Goal: Leave review/rating: Share an evaluation or opinion about a product, service, or content

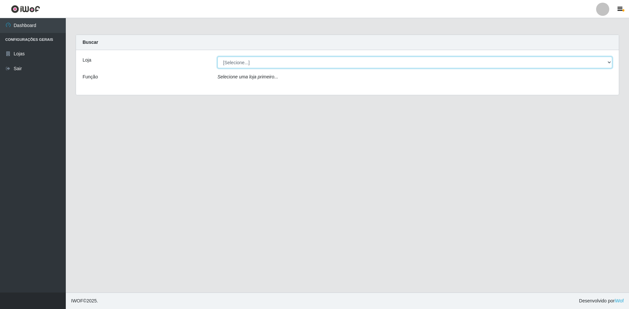
click at [245, 60] on select "[Selecione...] Extrabom - Loja 13 [GEOGRAPHIC_DATA]" at bounding box center [415, 63] width 395 height 12
select select "436"
click at [218, 57] on select "[Selecione...] Extrabom - Loja 13 [GEOGRAPHIC_DATA]" at bounding box center [415, 63] width 395 height 12
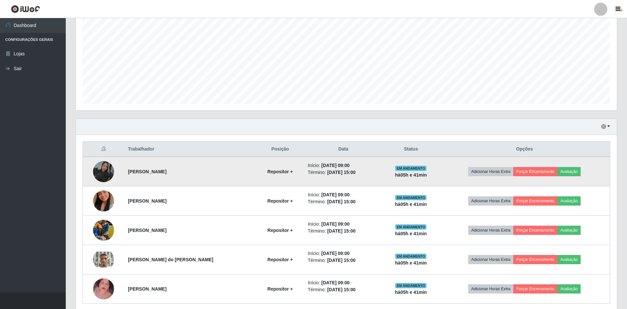
scroll to position [158, 0]
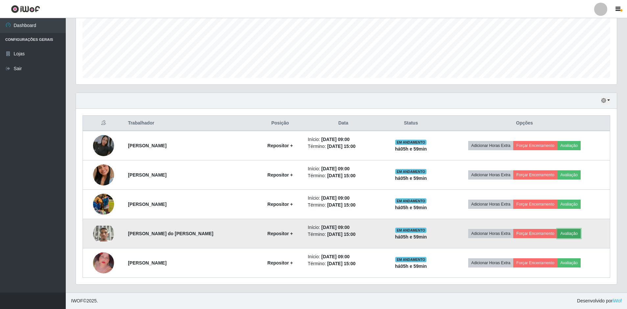
click at [572, 235] on button "Avaliação" at bounding box center [569, 233] width 23 height 9
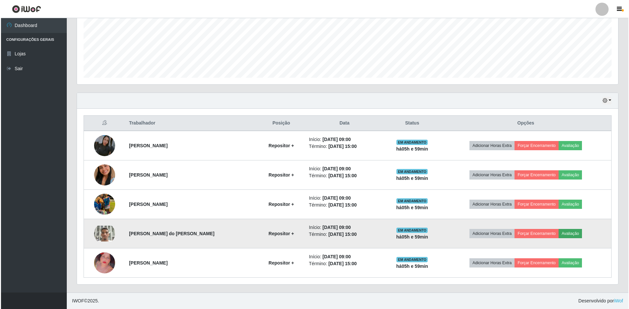
scroll to position [137, 538]
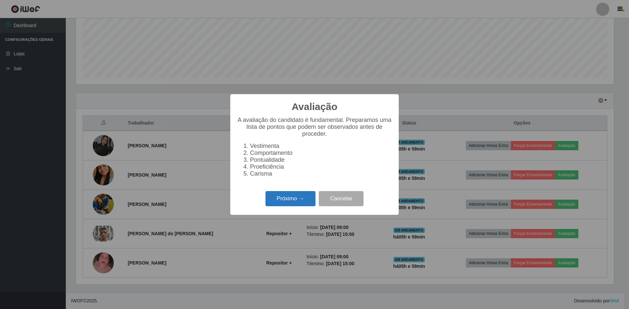
click at [290, 198] on button "Próximo →" at bounding box center [291, 198] width 50 height 15
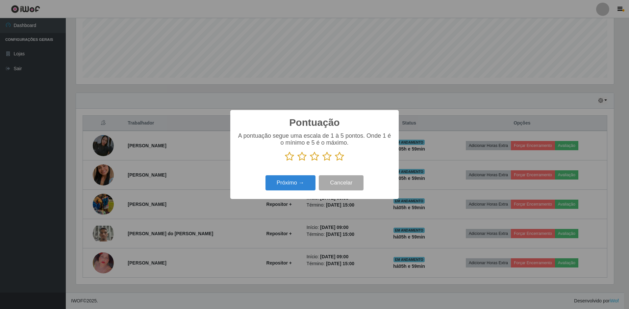
scroll to position [328911, 328510]
drag, startPoint x: 290, startPoint y: 157, endPoint x: 289, endPoint y: 160, distance: 3.8
click at [289, 157] on icon at bounding box center [289, 156] width 9 height 10
click at [285, 161] on input "radio" at bounding box center [285, 161] width 0 height 0
click at [290, 183] on button "Próximo →" at bounding box center [291, 182] width 50 height 15
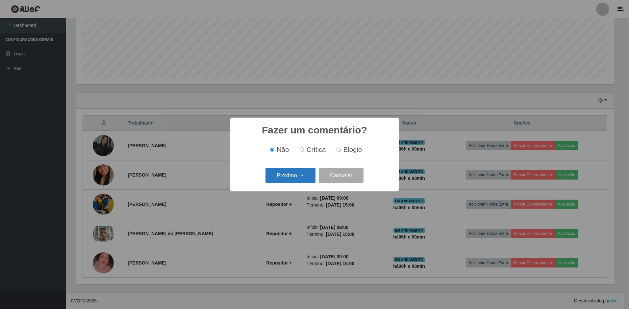
click at [297, 175] on button "Próximo →" at bounding box center [291, 174] width 50 height 15
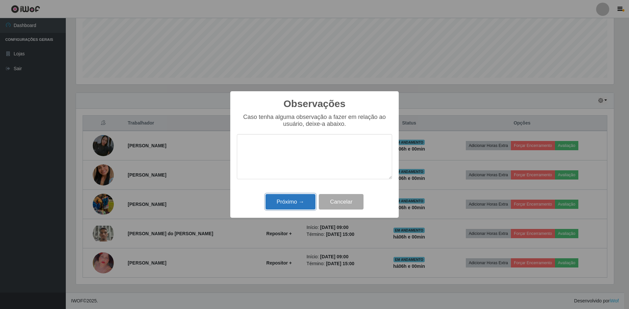
click at [293, 200] on button "Próximo →" at bounding box center [291, 201] width 50 height 15
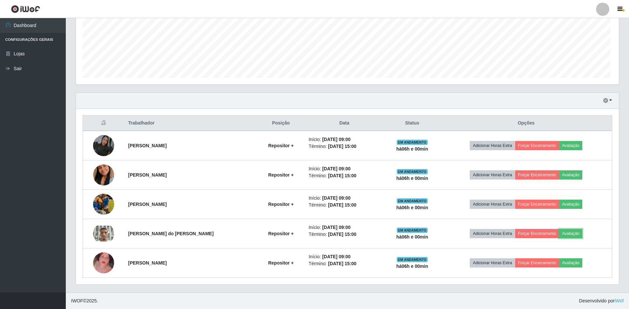
scroll to position [137, 541]
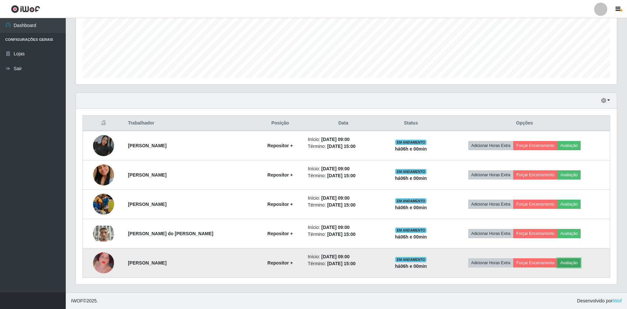
click at [571, 264] on button "Avaliação" at bounding box center [569, 262] width 23 height 9
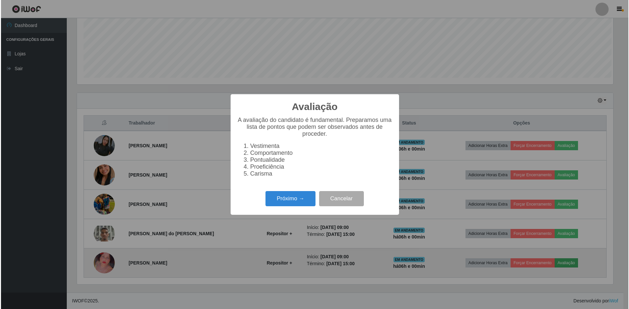
scroll to position [137, 538]
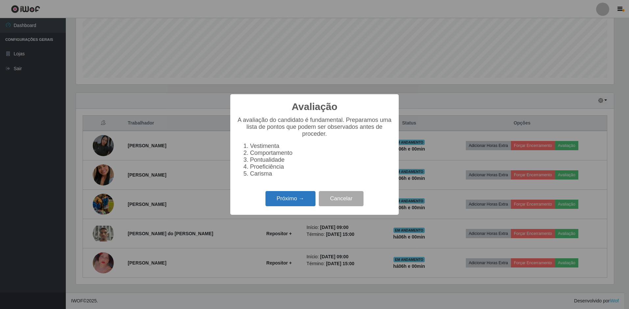
click at [297, 200] on button "Próximo →" at bounding box center [291, 198] width 50 height 15
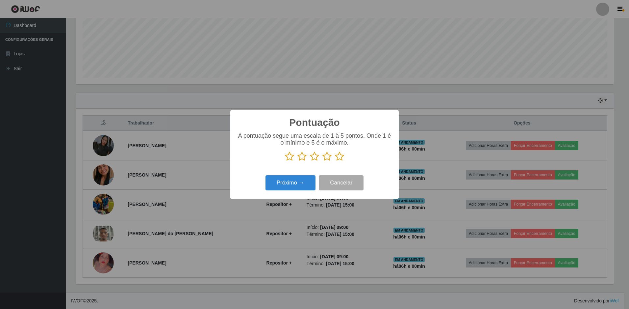
click at [290, 160] on icon at bounding box center [289, 156] width 9 height 10
click at [285, 161] on input "radio" at bounding box center [285, 161] width 0 height 0
click at [299, 155] on icon at bounding box center [301, 156] width 9 height 10
click at [297, 161] on input "radio" at bounding box center [297, 161] width 0 height 0
click at [315, 159] on icon at bounding box center [314, 156] width 9 height 10
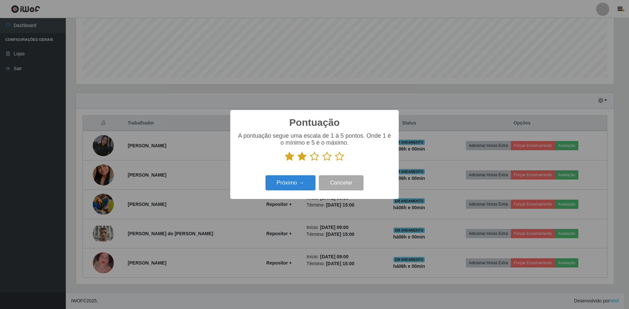
click at [310, 161] on input "radio" at bounding box center [310, 161] width 0 height 0
click at [292, 182] on button "Próximo →" at bounding box center [291, 182] width 50 height 15
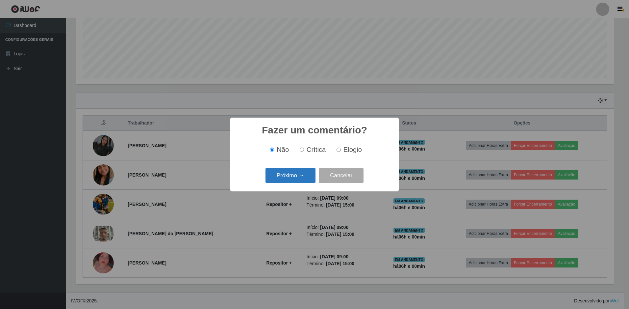
click at [296, 180] on button "Próximo →" at bounding box center [291, 174] width 50 height 15
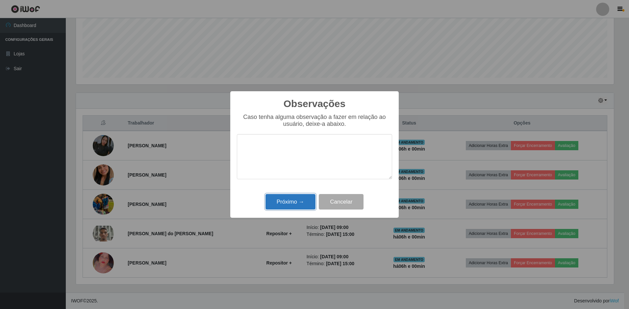
click at [283, 202] on button "Próximo →" at bounding box center [291, 201] width 50 height 15
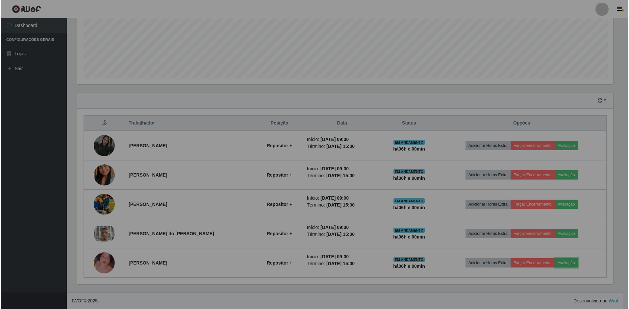
scroll to position [137, 541]
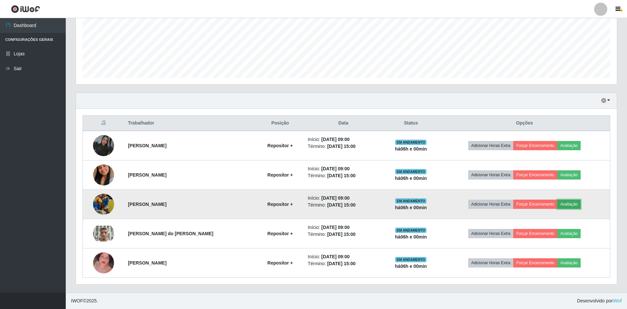
click at [568, 203] on button "Avaliação" at bounding box center [569, 203] width 23 height 9
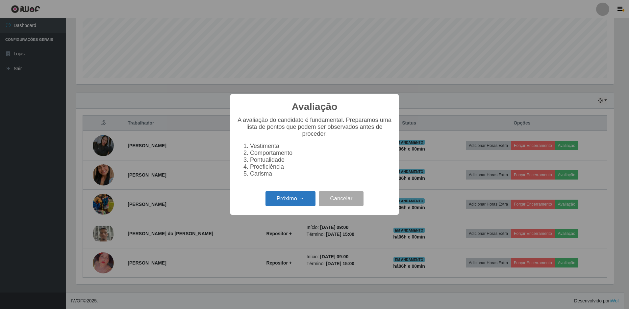
click at [287, 199] on button "Próximo →" at bounding box center [291, 198] width 50 height 15
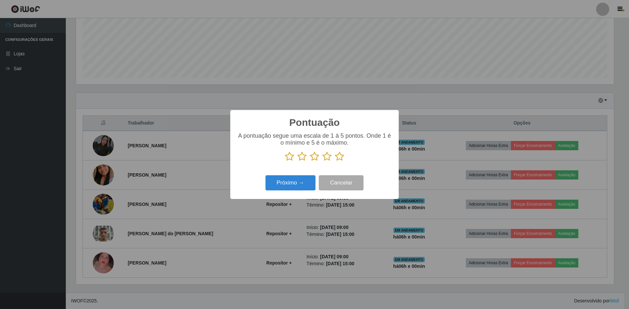
click at [290, 157] on icon at bounding box center [289, 156] width 9 height 10
click at [285, 161] on input "radio" at bounding box center [285, 161] width 0 height 0
click at [301, 157] on icon at bounding box center [301, 156] width 9 height 10
click at [297, 161] on input "radio" at bounding box center [297, 161] width 0 height 0
click at [315, 159] on icon at bounding box center [314, 156] width 9 height 10
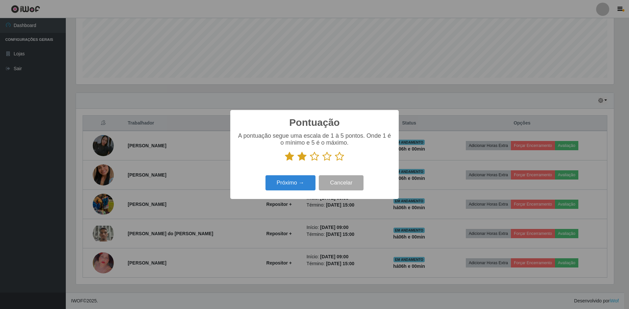
click at [310, 161] on input "radio" at bounding box center [310, 161] width 0 height 0
click at [328, 157] on icon at bounding box center [326, 156] width 9 height 10
click at [322, 161] on input "radio" at bounding box center [322, 161] width 0 height 0
click at [282, 185] on button "Próximo →" at bounding box center [291, 182] width 50 height 15
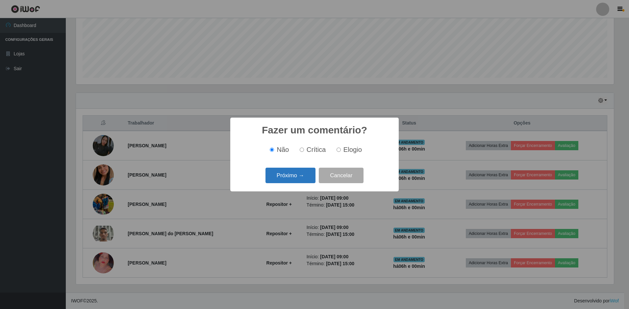
click at [297, 175] on button "Próximo →" at bounding box center [291, 174] width 50 height 15
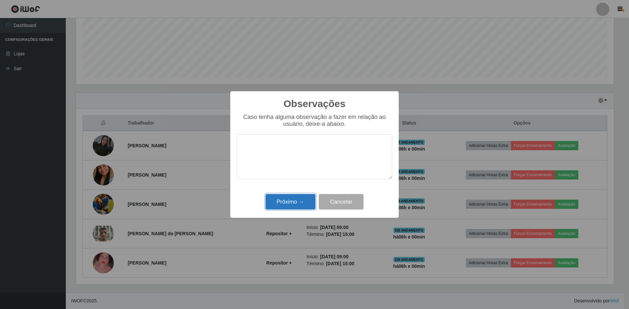
click at [286, 199] on button "Próximo →" at bounding box center [291, 201] width 50 height 15
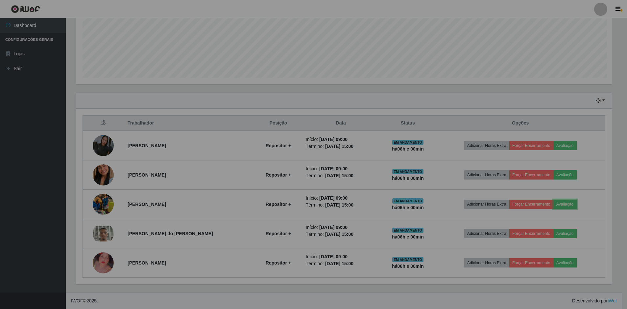
scroll to position [137, 541]
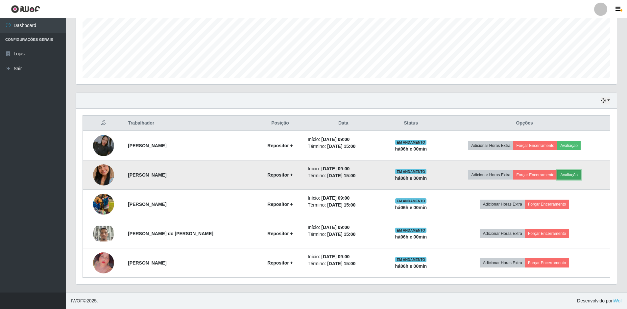
click at [579, 175] on button "Avaliação" at bounding box center [569, 174] width 23 height 9
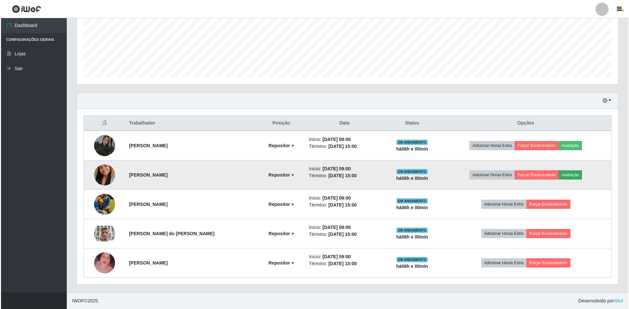
scroll to position [137, 538]
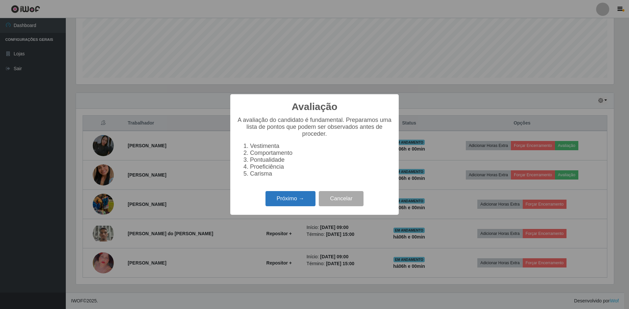
click at [297, 202] on button "Próximo →" at bounding box center [291, 198] width 50 height 15
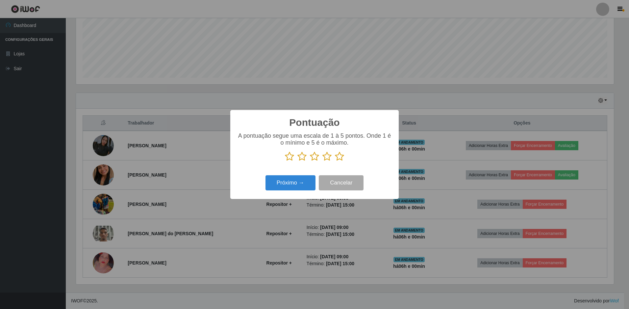
click at [288, 157] on icon at bounding box center [289, 156] width 9 height 10
click at [285, 161] on input "radio" at bounding box center [285, 161] width 0 height 0
click at [299, 157] on icon at bounding box center [301, 156] width 9 height 10
click at [297, 161] on input "radio" at bounding box center [297, 161] width 0 height 0
click at [314, 158] on icon at bounding box center [314, 156] width 9 height 10
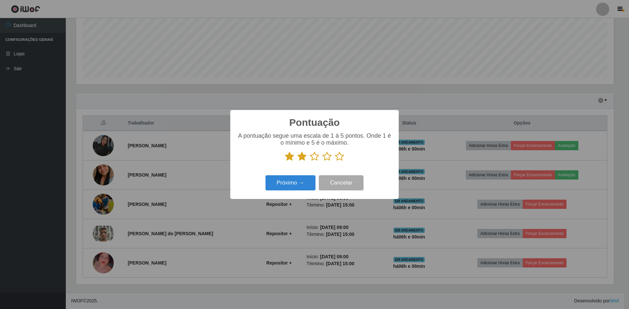
click at [310, 161] on input "radio" at bounding box center [310, 161] width 0 height 0
click at [326, 157] on icon at bounding box center [326, 156] width 9 height 10
click at [322, 161] on input "radio" at bounding box center [322, 161] width 0 height 0
click at [287, 182] on button "Próximo →" at bounding box center [291, 182] width 50 height 15
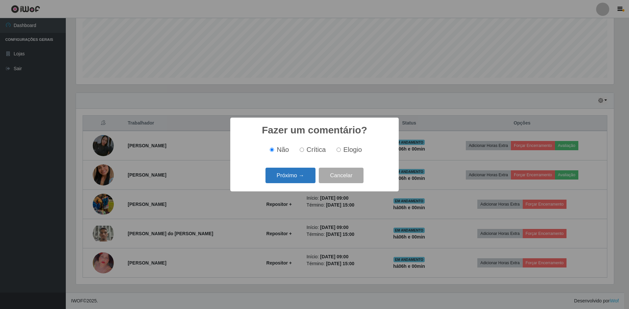
click at [290, 179] on button "Próximo →" at bounding box center [291, 174] width 50 height 15
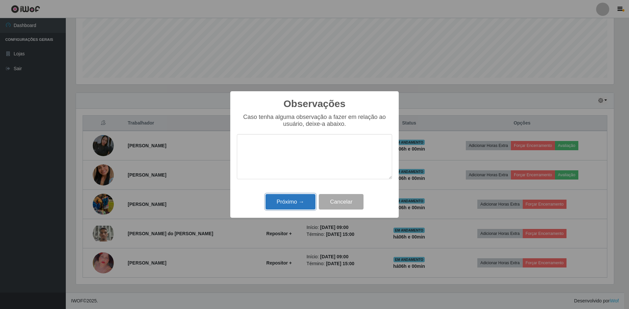
click at [293, 202] on button "Próximo →" at bounding box center [291, 201] width 50 height 15
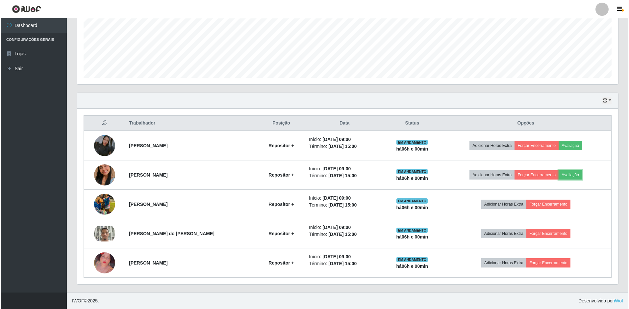
scroll to position [137, 541]
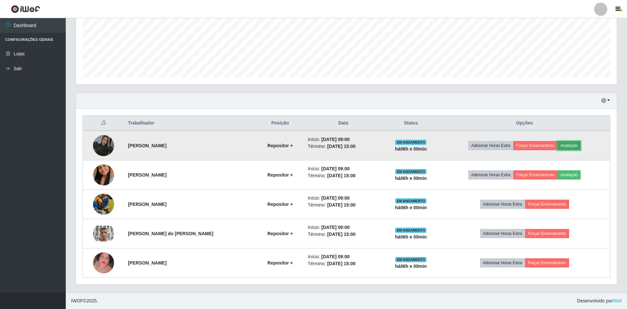
click at [573, 145] on button "Avaliação" at bounding box center [569, 145] width 23 height 9
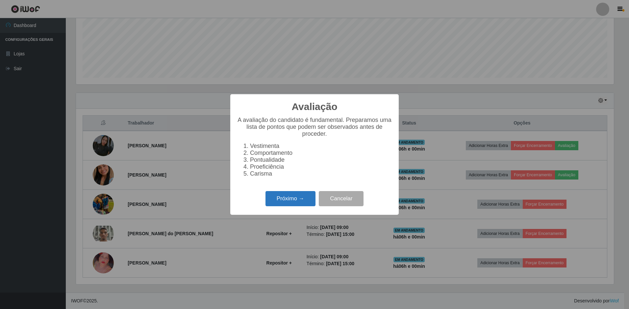
click at [300, 201] on button "Próximo →" at bounding box center [291, 198] width 50 height 15
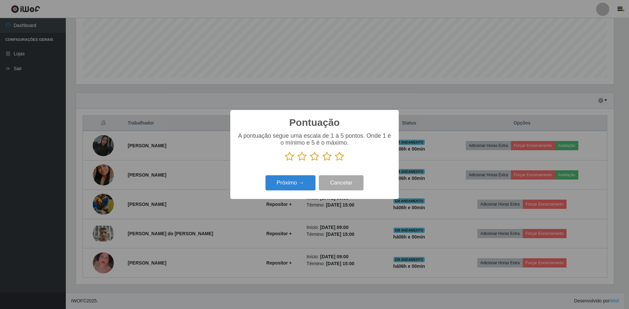
click at [285, 156] on icon at bounding box center [289, 156] width 9 height 10
click at [285, 161] on input "radio" at bounding box center [285, 161] width 0 height 0
click at [301, 157] on icon at bounding box center [301, 156] width 9 height 10
click at [297, 161] on input "radio" at bounding box center [297, 161] width 0 height 0
click at [312, 159] on icon at bounding box center [314, 156] width 9 height 10
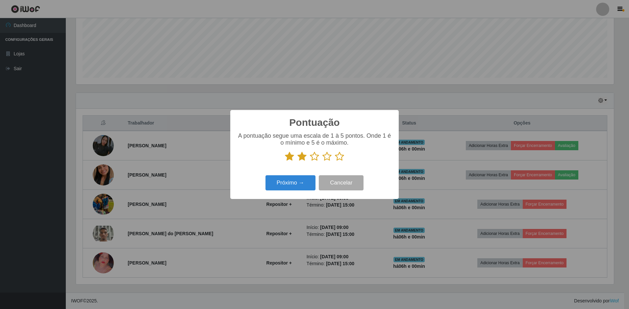
click at [310, 161] on input "radio" at bounding box center [310, 161] width 0 height 0
click at [326, 156] on icon at bounding box center [326, 156] width 9 height 10
click at [322, 161] on input "radio" at bounding box center [322, 161] width 0 height 0
click at [296, 186] on button "Próximo →" at bounding box center [291, 182] width 50 height 15
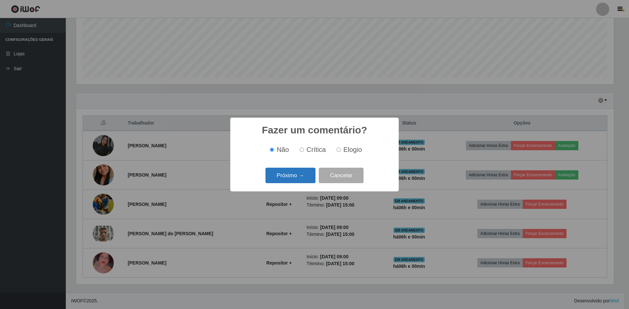
click at [297, 178] on button "Próximo →" at bounding box center [291, 174] width 50 height 15
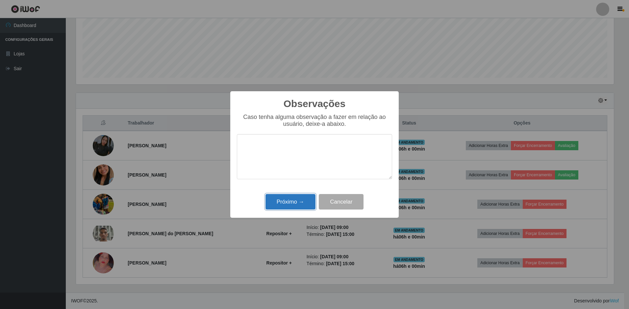
click at [285, 201] on button "Próximo →" at bounding box center [291, 201] width 50 height 15
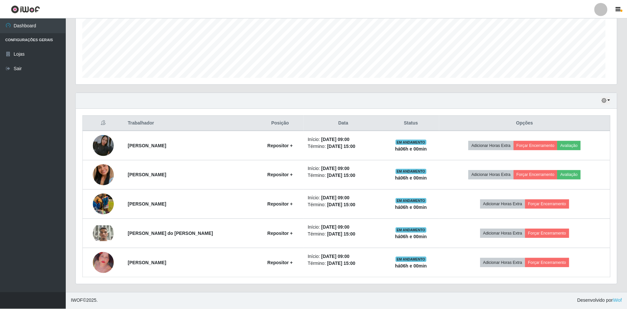
scroll to position [137, 541]
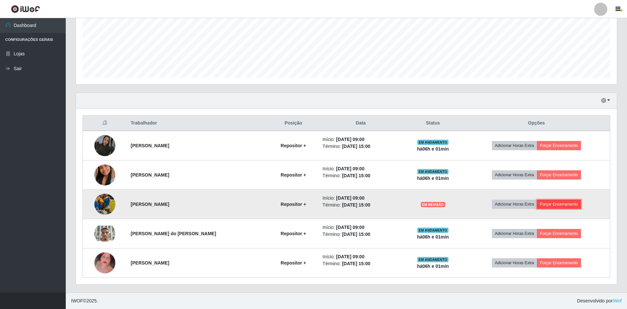
click at [550, 204] on button "Forçar Encerramento" at bounding box center [559, 203] width 44 height 9
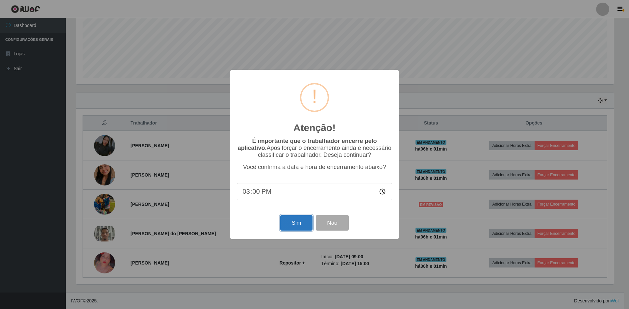
click at [292, 221] on button "Sim" at bounding box center [296, 222] width 32 height 15
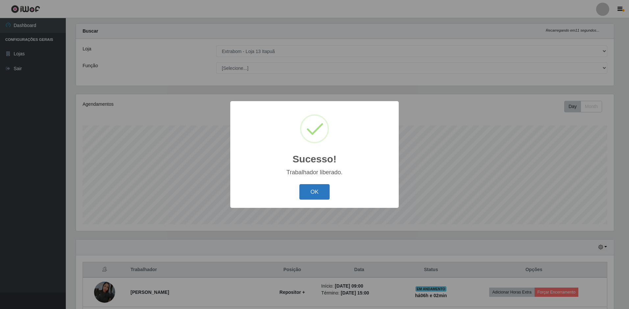
click at [320, 194] on button "OK" at bounding box center [314, 191] width 31 height 15
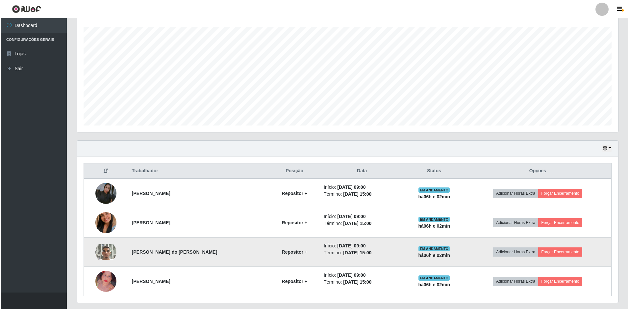
scroll to position [128, 0]
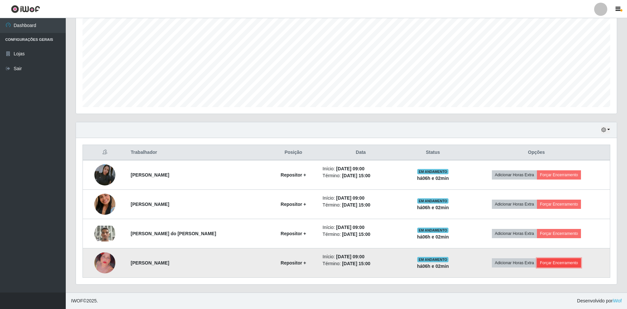
click at [559, 262] on button "Forçar Encerramento" at bounding box center [559, 262] width 44 height 9
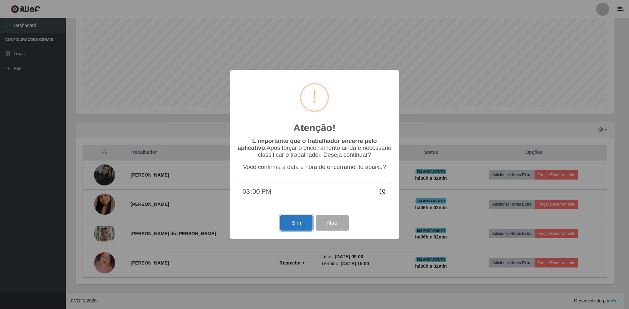
click at [296, 221] on button "Sim" at bounding box center [296, 222] width 32 height 15
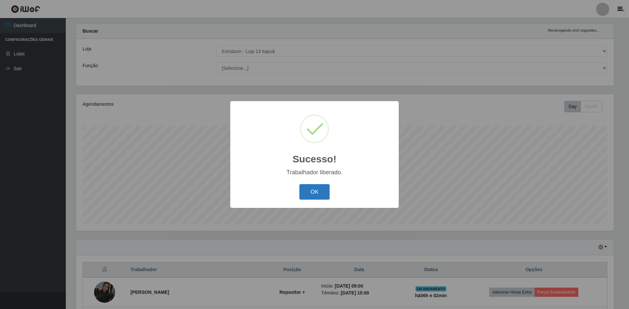
click at [326, 191] on button "OK" at bounding box center [314, 191] width 31 height 15
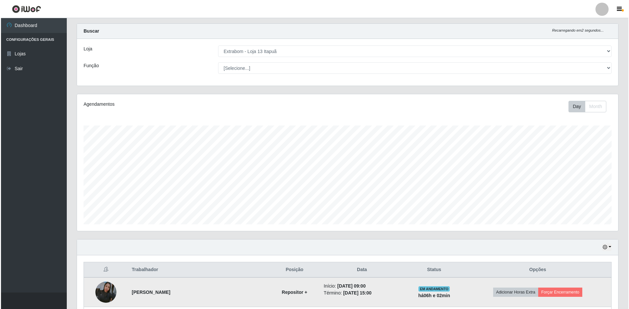
scroll to position [99, 0]
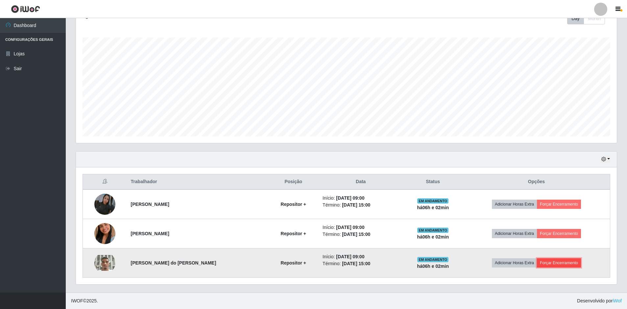
click at [561, 261] on button "Forçar Encerramento" at bounding box center [559, 262] width 44 height 9
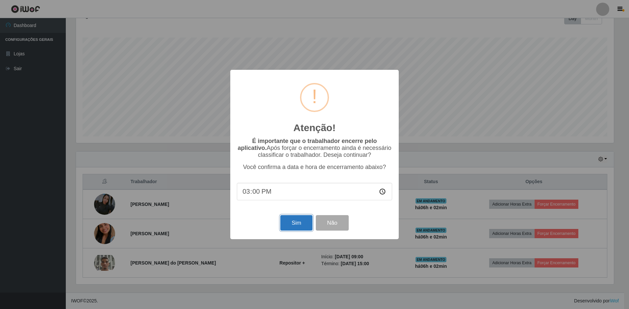
click at [295, 224] on button "Sim" at bounding box center [296, 222] width 32 height 15
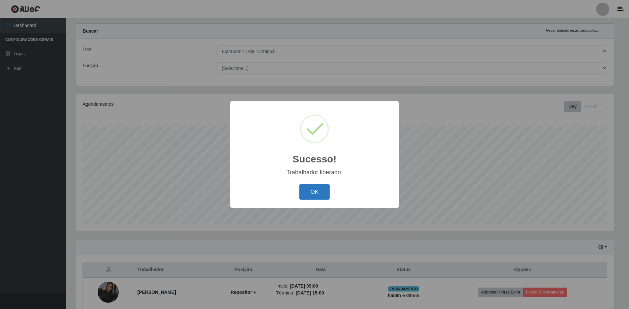
click at [316, 194] on button "OK" at bounding box center [314, 191] width 31 height 15
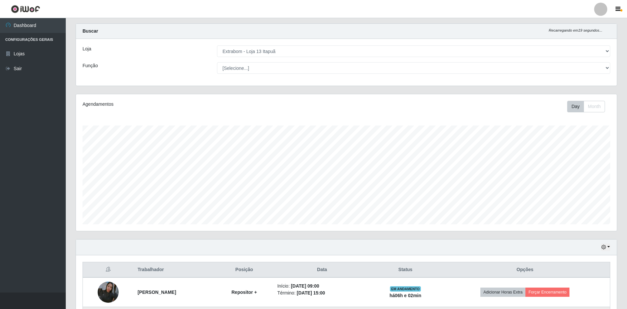
scroll to position [70, 0]
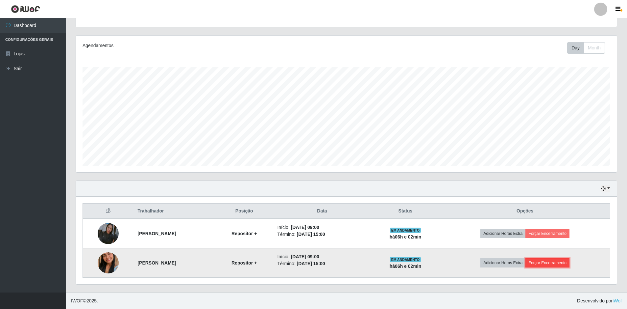
click at [545, 262] on button "Forçar Encerramento" at bounding box center [548, 262] width 44 height 9
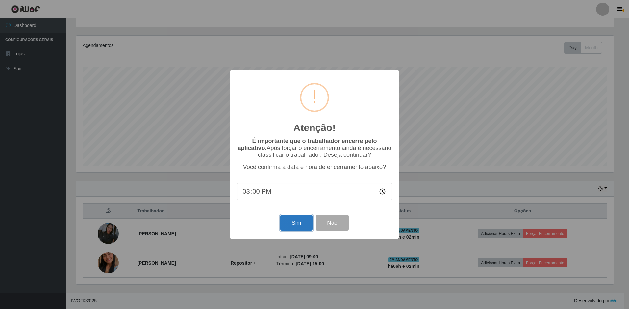
click at [298, 223] on button "Sim" at bounding box center [296, 222] width 32 height 15
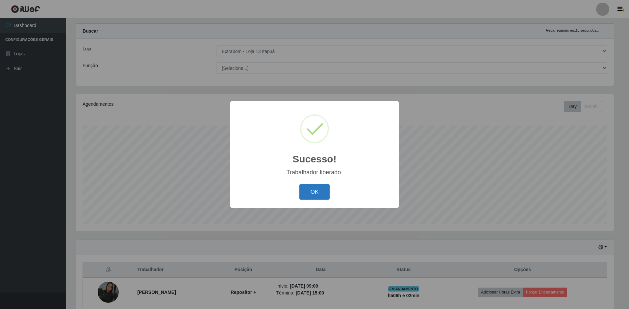
click at [319, 196] on button "OK" at bounding box center [314, 191] width 31 height 15
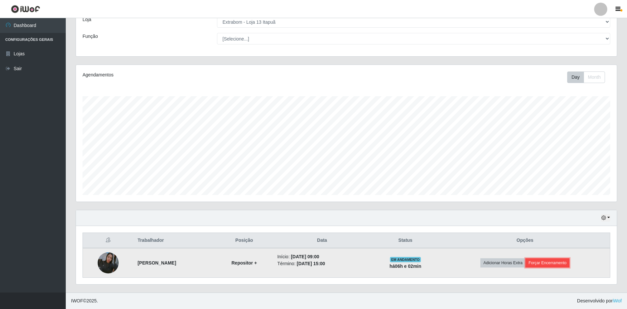
click at [568, 262] on button "Forçar Encerramento" at bounding box center [548, 262] width 44 height 9
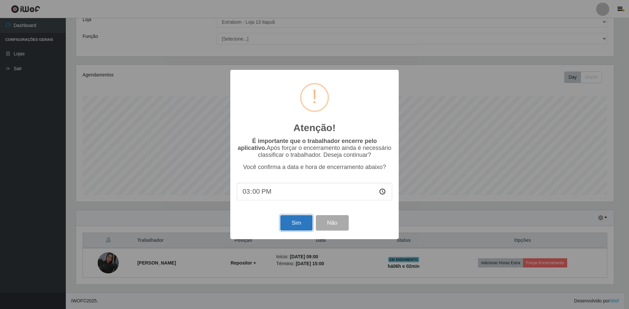
click at [301, 224] on button "Sim" at bounding box center [296, 222] width 32 height 15
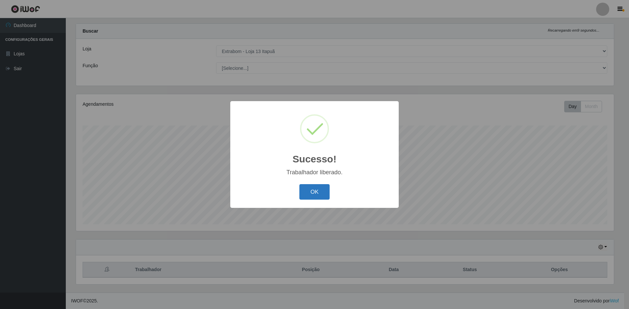
click at [316, 196] on button "OK" at bounding box center [314, 191] width 31 height 15
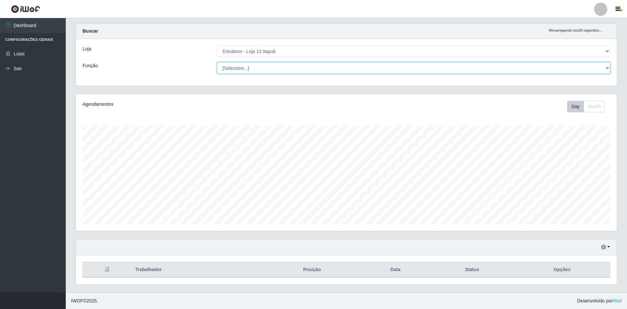
click at [337, 67] on select "[Selecione...] Carregador e Descarregador de Caminhão Carregador e Descarregado…" at bounding box center [414, 68] width 394 height 12
click at [217, 62] on select "[Selecione...] Carregador e Descarregador de Caminhão Carregador e Descarregado…" at bounding box center [414, 68] width 394 height 12
click at [403, 67] on select "[Selecione...] Carregador e Descarregador de Caminhão Carregador e Descarregado…" at bounding box center [414, 68] width 394 height 12
select select "86"
click at [217, 62] on select "[Selecione...] Carregador e Descarregador de Caminhão Carregador e Descarregado…" at bounding box center [414, 68] width 394 height 12
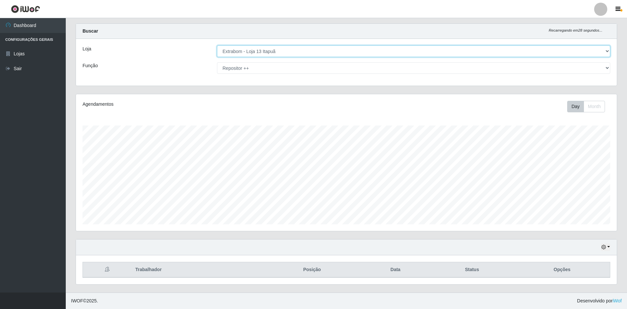
click at [299, 49] on select "[Selecione...] Extrabom - Loja 13 [GEOGRAPHIC_DATA]" at bounding box center [414, 51] width 394 height 12
click at [217, 45] on select "[Selecione...] Extrabom - Loja 13 [GEOGRAPHIC_DATA]" at bounding box center [414, 51] width 394 height 12
